Goal: Information Seeking & Learning: Learn about a topic

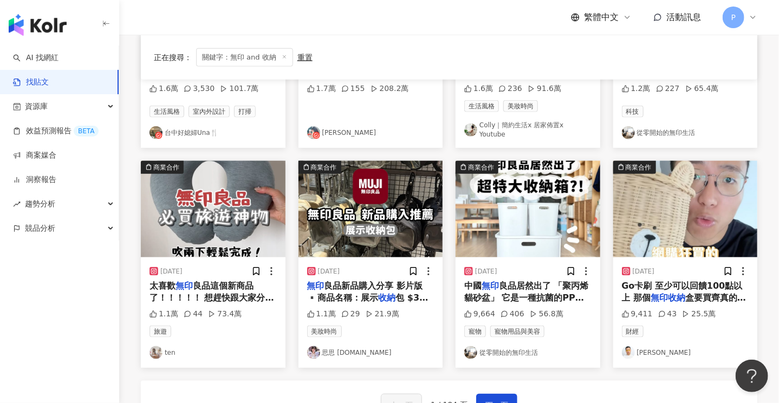
scroll to position [542, 0]
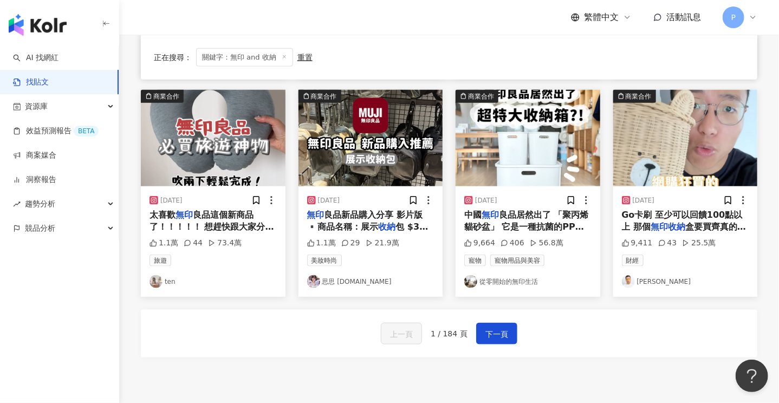
click at [498, 277] on link "從零開始的無印生活" at bounding box center [527, 281] width 127 height 13
click at [497, 275] on link "從零開始的無印生活" at bounding box center [527, 281] width 127 height 13
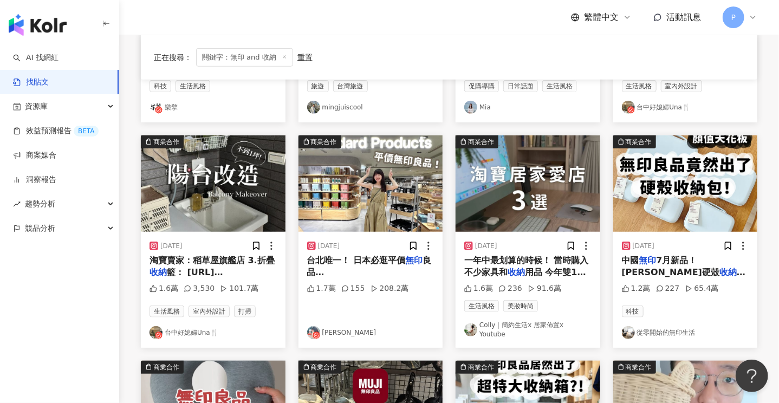
scroll to position [0, 0]
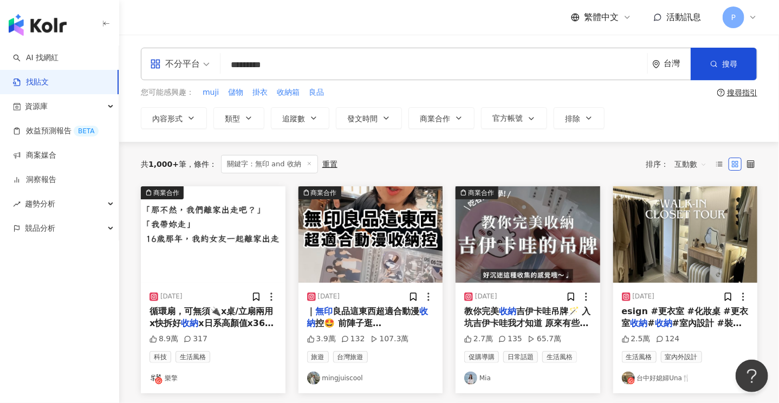
click at [270, 66] on input "*********" at bounding box center [434, 64] width 418 height 23
type input "**"
click at [32, 58] on link "AI 找網紅" at bounding box center [35, 58] width 45 height 11
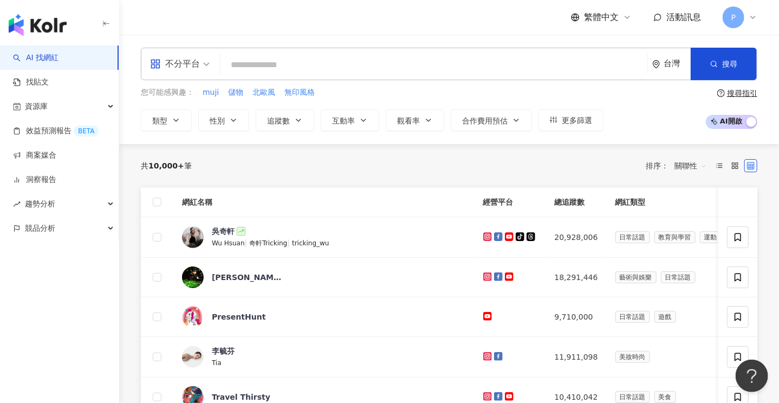
click at [295, 63] on input "search" at bounding box center [434, 65] width 418 height 21
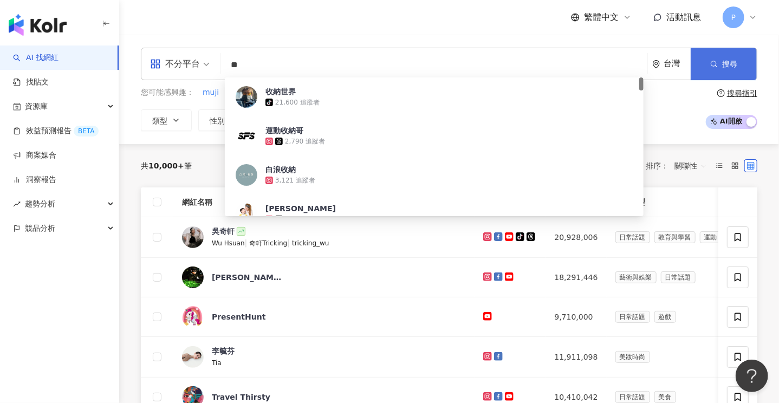
type input "**"
click at [726, 70] on button "搜尋" at bounding box center [724, 64] width 66 height 32
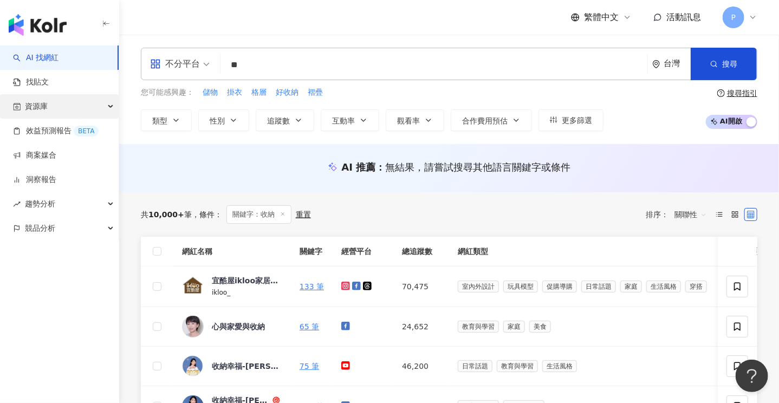
click at [49, 106] on div "資源庫" at bounding box center [59, 106] width 119 height 24
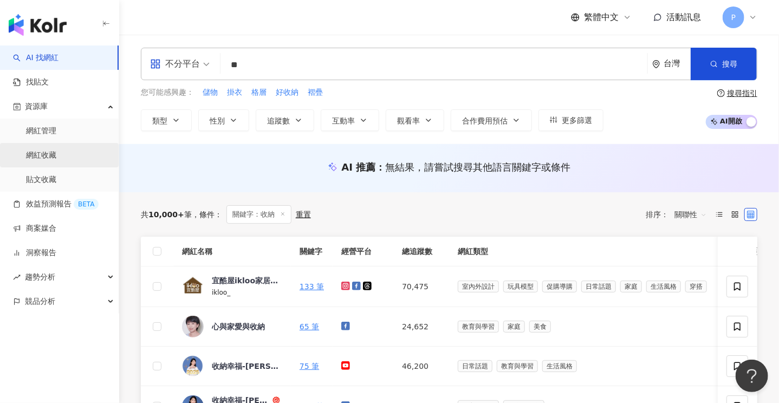
click at [45, 158] on link "網紅收藏" at bounding box center [41, 155] width 30 height 11
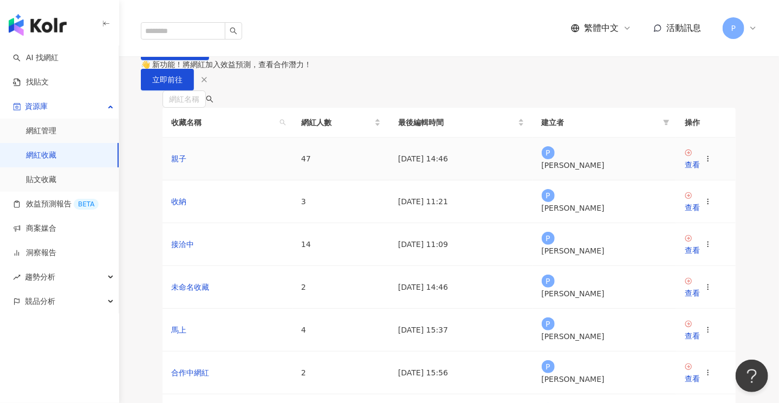
scroll to position [54, 0]
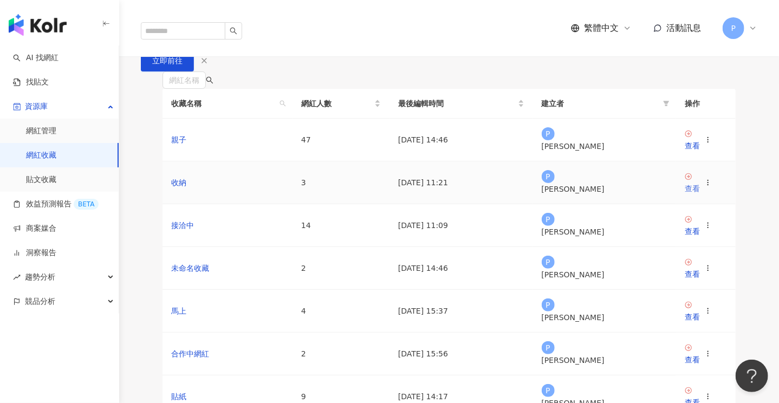
click at [700, 194] on div "查看" at bounding box center [692, 189] width 15 height 12
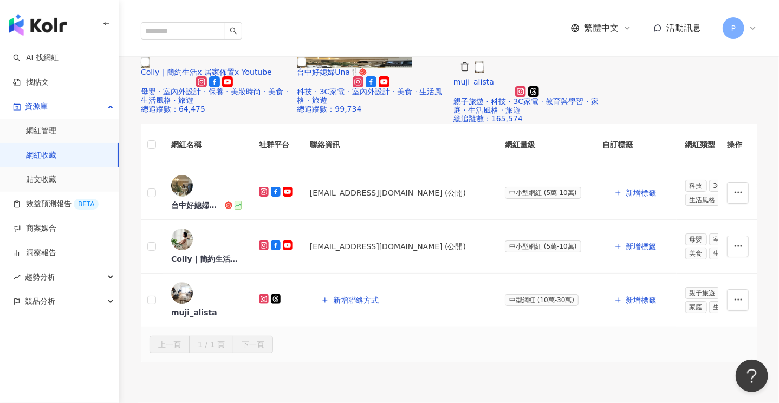
scroll to position [108, 0]
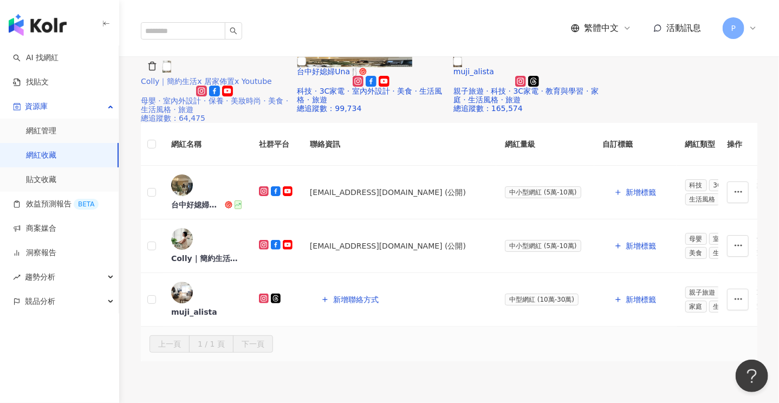
click at [230, 86] on span "Colly｜簡約生活x 居家佈置x Youtube" at bounding box center [206, 81] width 131 height 9
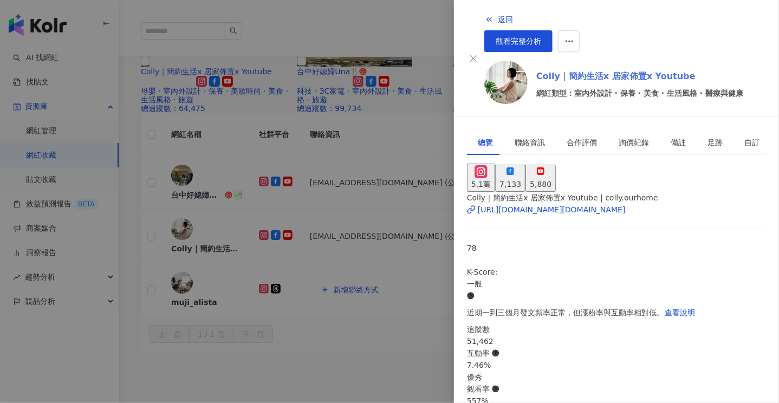
click at [598, 70] on link "Colly｜簡約生活x 居家佈置x Youtube" at bounding box center [639, 76] width 207 height 13
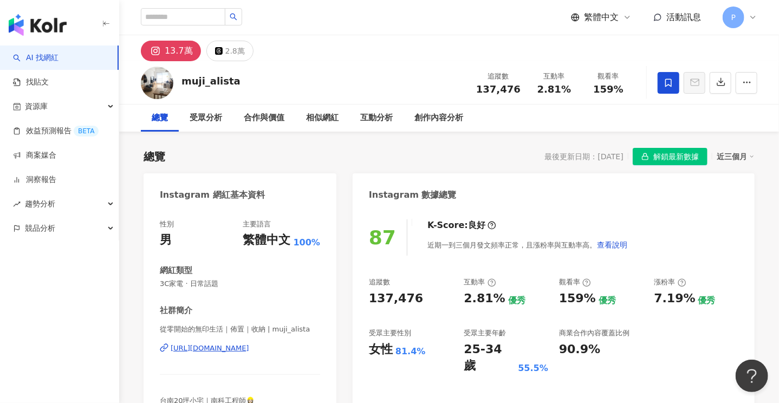
click at [249, 350] on div "https://www.instagram.com/muji_alista/" at bounding box center [210, 348] width 79 height 10
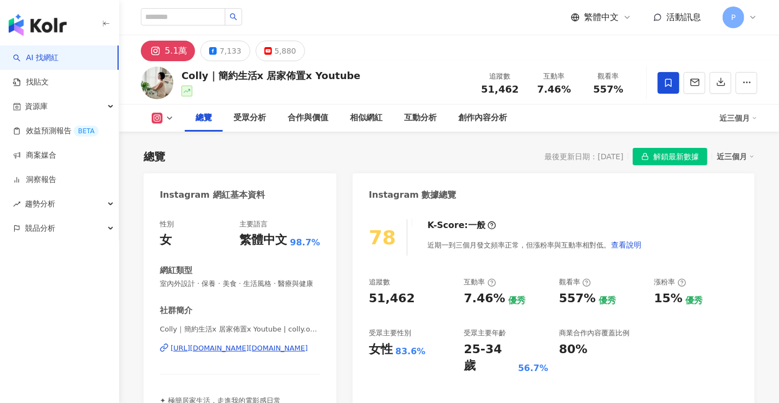
click at [672, 153] on span "解鎖最新數據" at bounding box center [675, 156] width 45 height 17
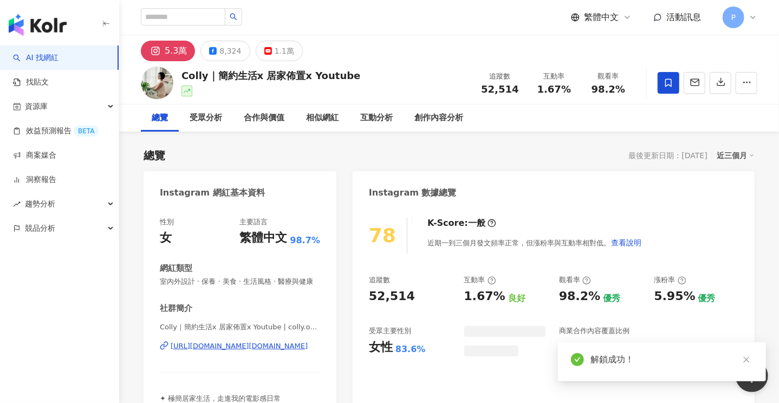
scroll to position [54, 0]
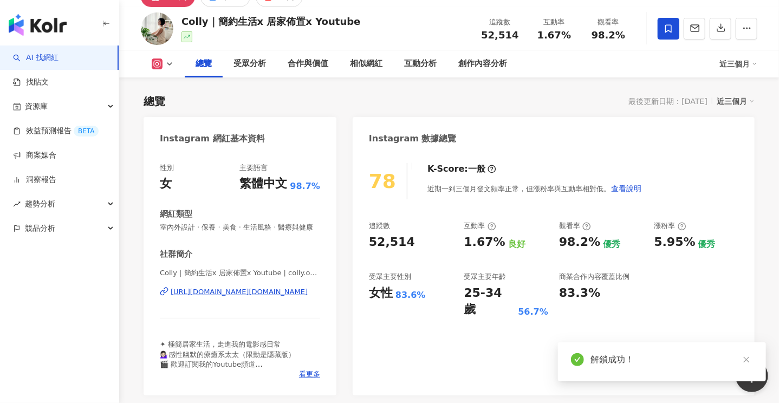
click at [236, 297] on div "https://www.instagram.com/colly.ourhome/" at bounding box center [239, 292] width 137 height 10
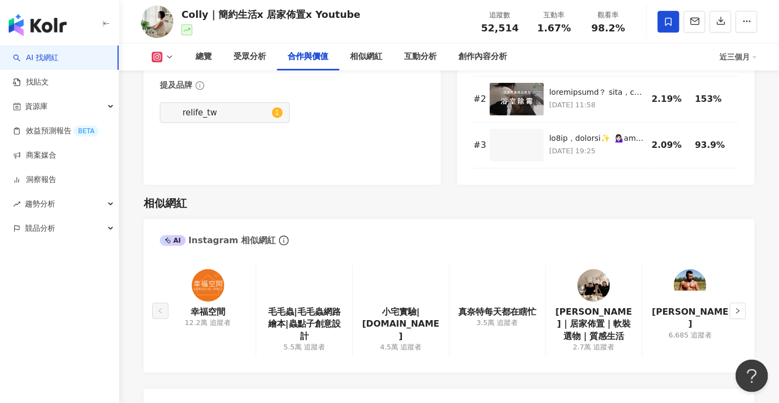
scroll to position [1733, 0]
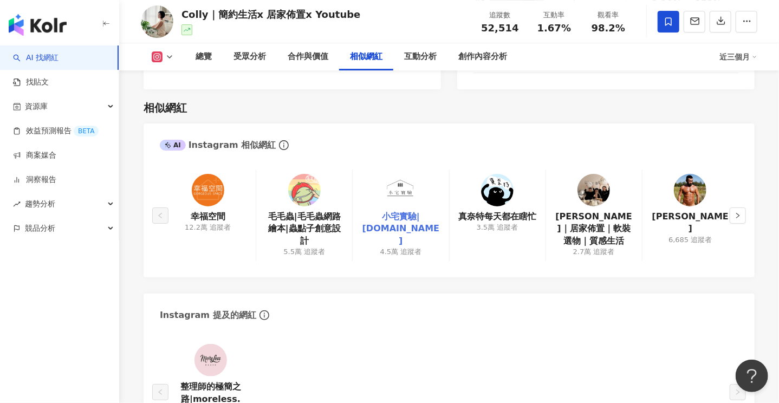
click at [399, 229] on link "小宅實驗|houselabdesign.tw" at bounding box center [400, 229] width 79 height 36
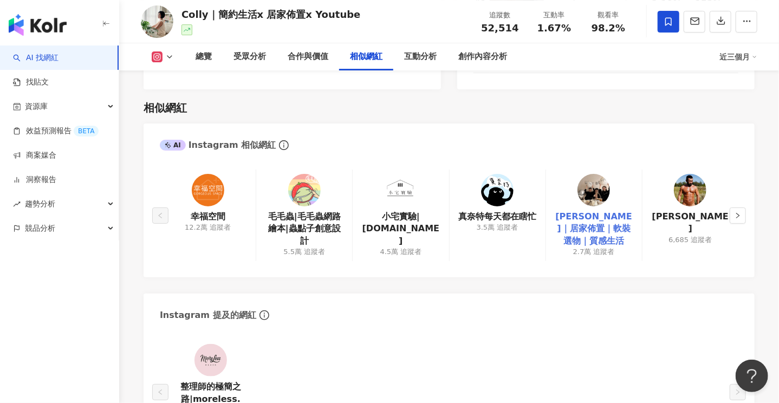
click at [601, 238] on link "Irene’s｜居家佈置｜軟裝選物｜質感生活" at bounding box center [594, 229] width 79 height 36
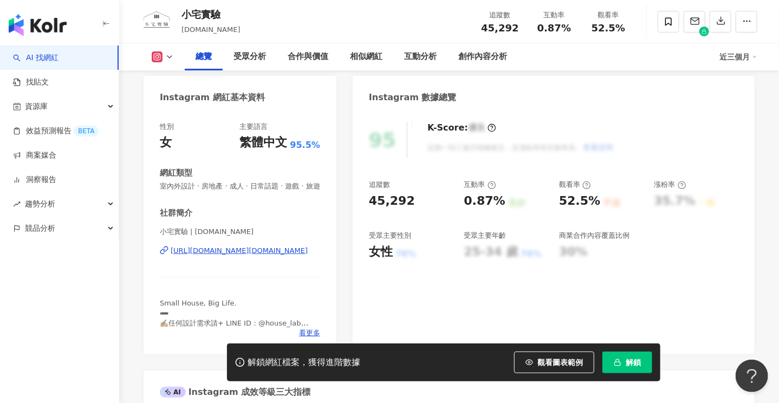
scroll to position [162, 0]
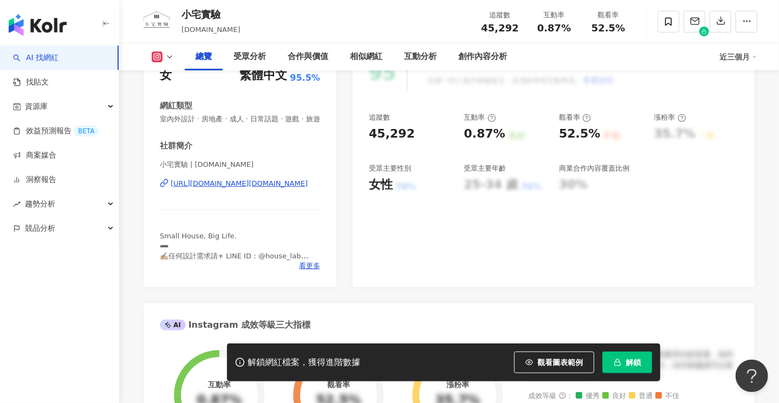
click at [245, 188] on div "https://www.instagram.com/houselabdesign.tw/" at bounding box center [239, 184] width 137 height 10
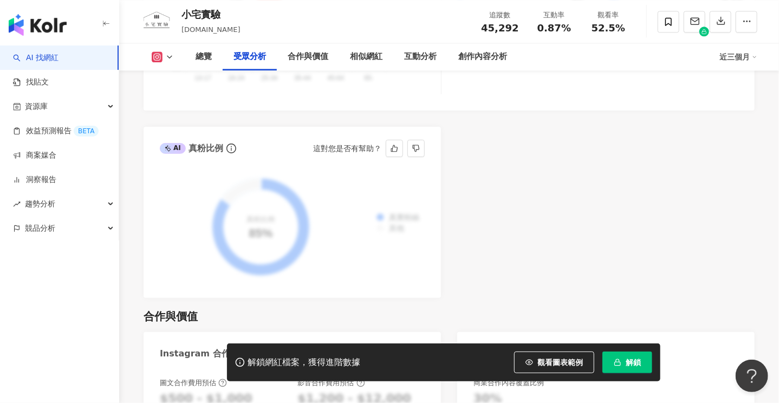
scroll to position [975, 0]
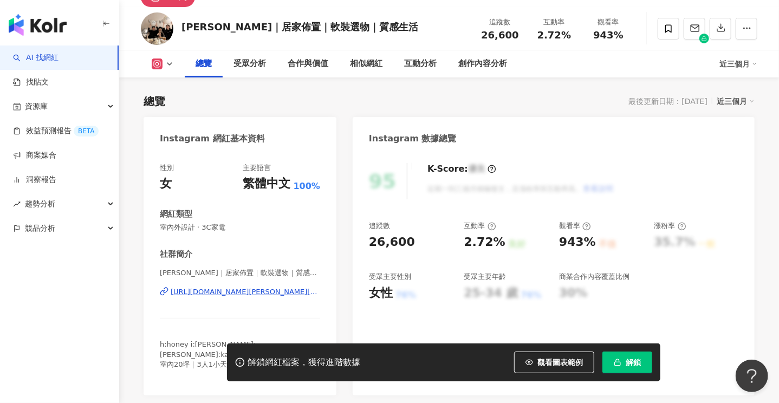
click at [630, 360] on span "解鎖" at bounding box center [633, 362] width 15 height 9
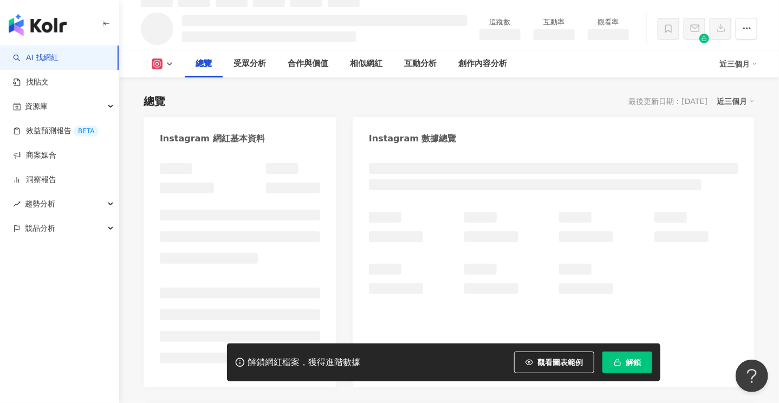
scroll to position [65, 0]
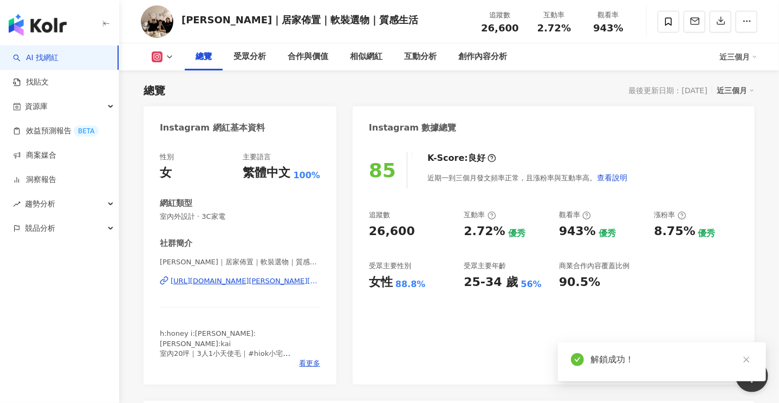
scroll to position [119, 0]
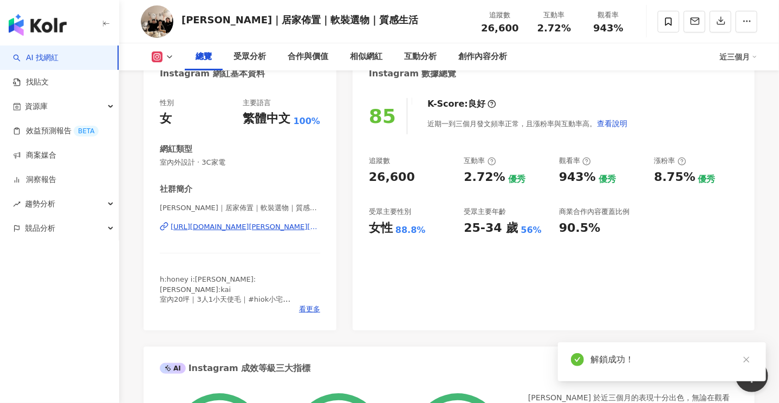
click at [241, 227] on div "[URL][DOMAIN_NAME][PERSON_NAME][DOMAIN_NAME][PERSON_NAME]" at bounding box center [245, 227] width 149 height 10
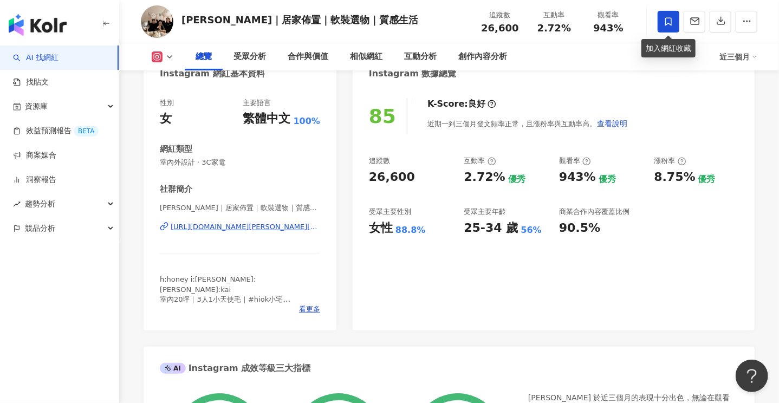
click at [670, 15] on span at bounding box center [669, 22] width 22 height 22
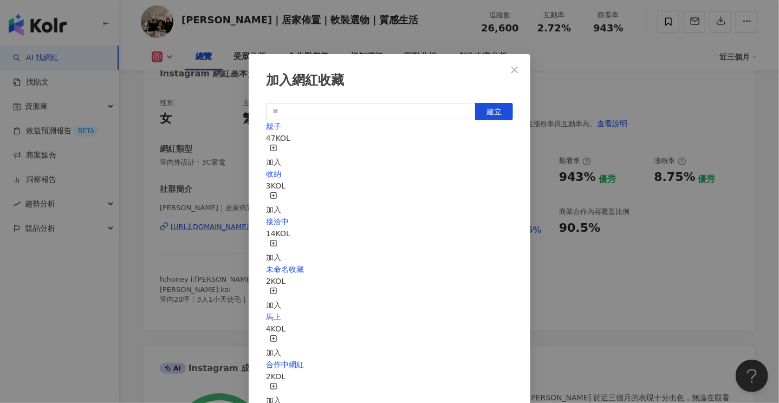
click at [277, 192] on icon "button" at bounding box center [274, 196] width 8 height 8
click at [513, 70] on icon "close" at bounding box center [514, 70] width 9 height 9
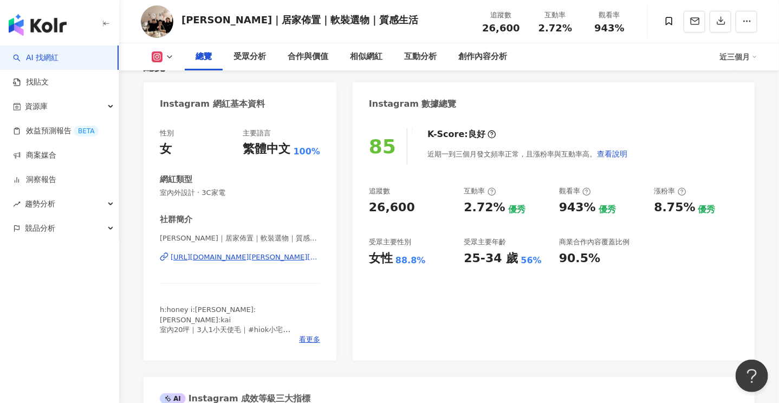
scroll to position [11, 0]
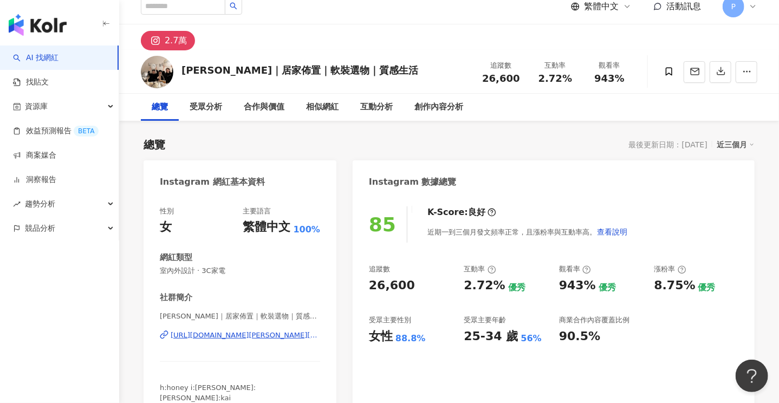
click at [243, 335] on div "[URL][DOMAIN_NAME][PERSON_NAME][DOMAIN_NAME][PERSON_NAME]" at bounding box center [245, 335] width 149 height 10
